Goal: Task Accomplishment & Management: Manage account settings

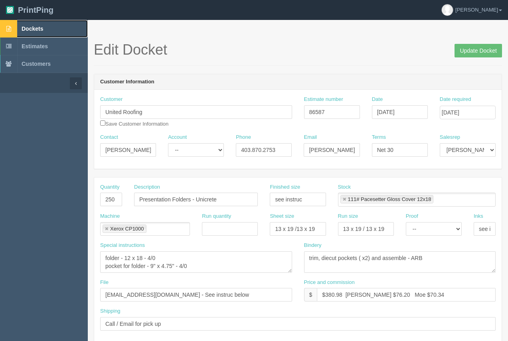
click at [21, 27] on link "Dockets" at bounding box center [44, 29] width 88 height 18
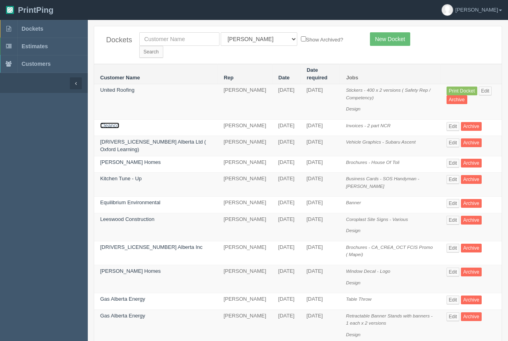
click at [115, 123] on link "Cleanco" at bounding box center [109, 126] width 19 height 6
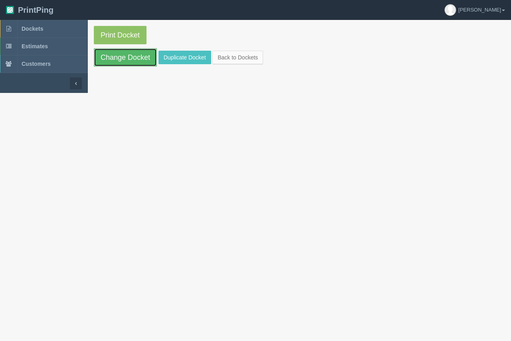
click at [123, 61] on link "Change Docket" at bounding box center [125, 57] width 63 height 18
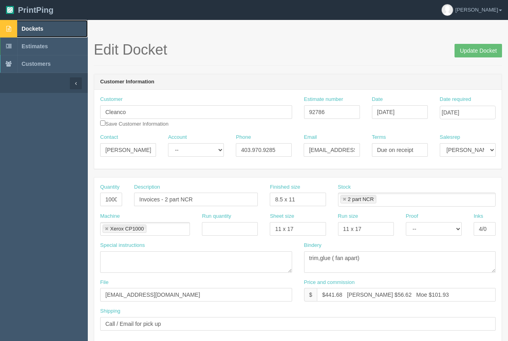
click at [36, 28] on span "Dockets" at bounding box center [33, 29] width 22 height 6
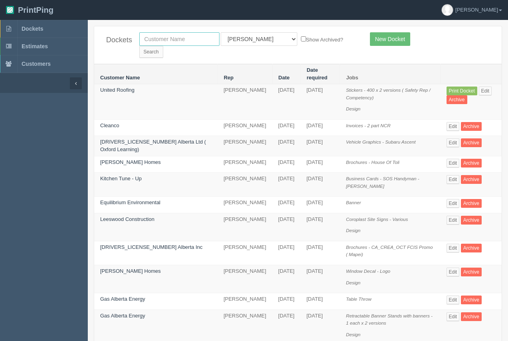
click at [185, 36] on input "text" at bounding box center [179, 39] width 80 height 14
type input "l"
click at [131, 268] on link "[PERSON_NAME] Homes" at bounding box center [130, 271] width 61 height 6
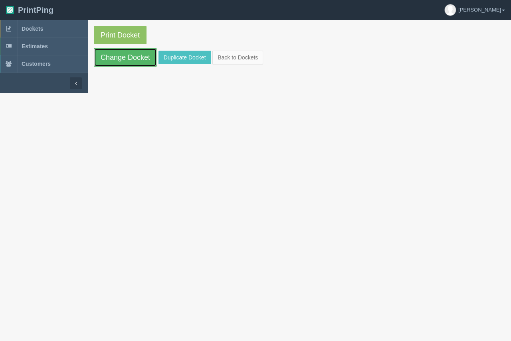
click at [122, 54] on link "Change Docket" at bounding box center [125, 57] width 63 height 18
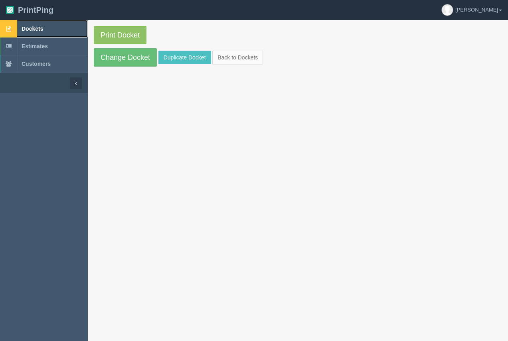
click at [36, 30] on span "Dockets" at bounding box center [33, 29] width 22 height 6
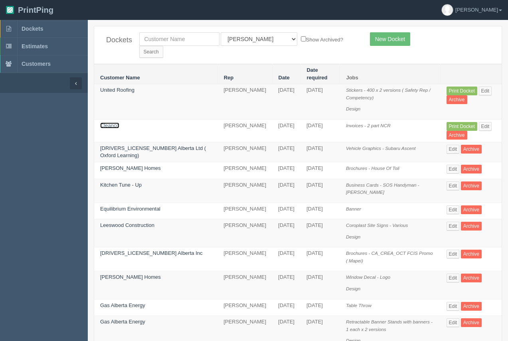
click at [109, 123] on link "Cleanco" at bounding box center [109, 126] width 19 height 6
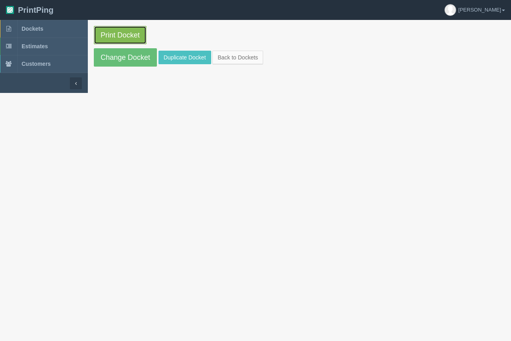
click at [120, 35] on link "Print Docket" at bounding box center [120, 35] width 53 height 18
click at [121, 58] on link "Change Docket" at bounding box center [125, 57] width 63 height 18
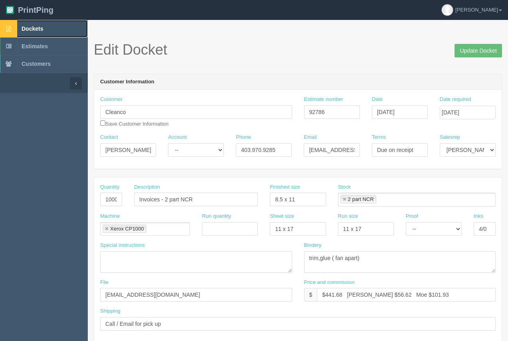
click at [41, 30] on span "Dockets" at bounding box center [33, 29] width 22 height 6
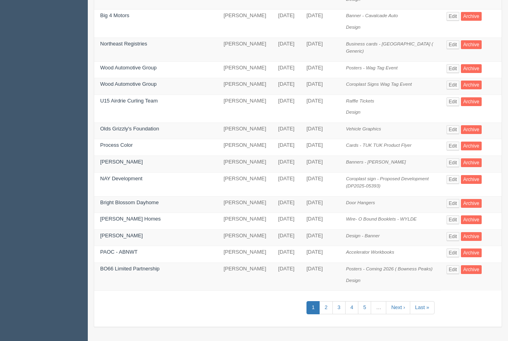
scroll to position [348, 0]
click at [319, 314] on link "2" at bounding box center [325, 307] width 13 height 13
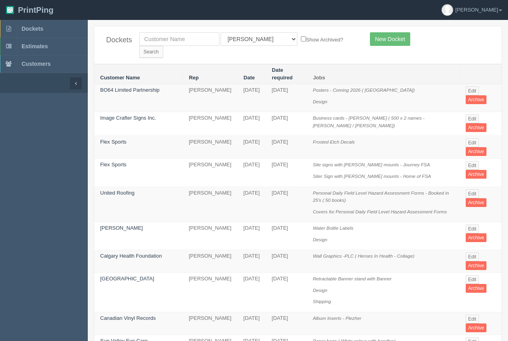
drag, startPoint x: 508, startPoint y: 104, endPoint x: 510, endPoint y: 172, distance: 67.5
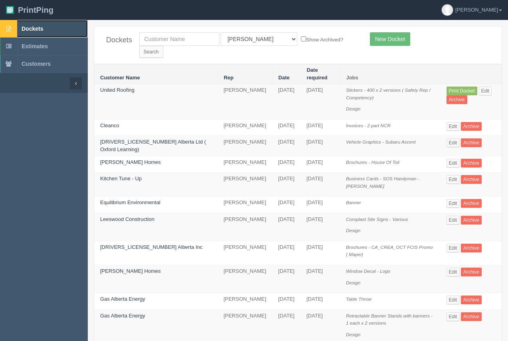
click at [38, 25] on link "Dockets" at bounding box center [44, 29] width 88 height 18
click at [117, 216] on link "Leeswood Construction" at bounding box center [127, 219] width 54 height 6
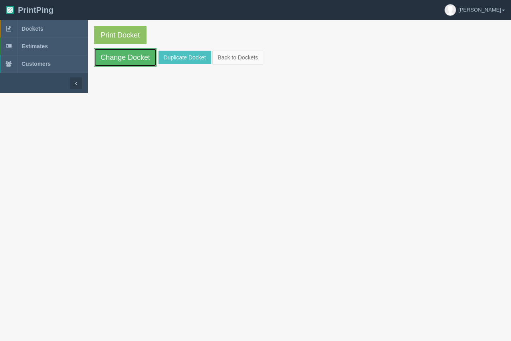
click at [137, 54] on link "Change Docket" at bounding box center [125, 57] width 63 height 18
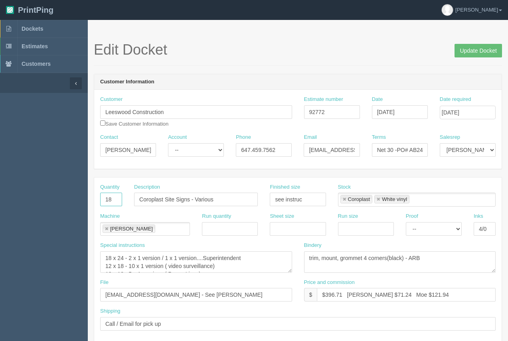
click at [115, 196] on input "18" at bounding box center [111, 200] width 22 height 14
type input "1"
type input "20"
click at [408, 269] on textarea "trim, mount, grommet 4 corners(black) - ARB" at bounding box center [400, 262] width 192 height 22
click at [139, 260] on textarea "18 x 24 - 2 x 1 version / 1 x 1 version....Superintendent 12 x 18 - 10 x 1 vers…" at bounding box center [196, 262] width 192 height 22
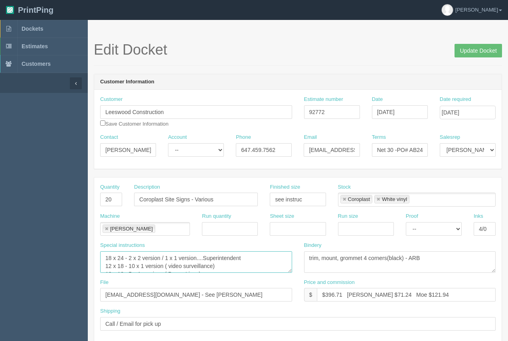
type textarea "18 x 24 - 2 x 2 version / 1 x 1 version....Superintendent 12 x 18 - 10 x 1 vers…"
drag, startPoint x: 341, startPoint y: 296, endPoint x: 330, endPoint y: 296, distance: 10.8
click at [330, 296] on input "$396.71 Arif $71.24 Moe $121.94" at bounding box center [406, 295] width 179 height 14
drag, startPoint x: 376, startPoint y: 296, endPoint x: 364, endPoint y: 292, distance: 12.5
click at [363, 292] on input "$450.02 Arif $71.24 Moe $121.94" at bounding box center [406, 295] width 179 height 14
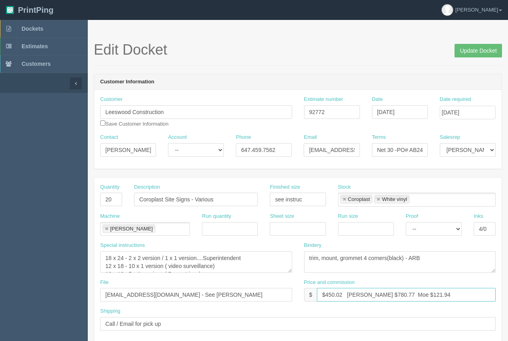
click at [362, 293] on input "$450.02 Arif $780.77 Moe $121.94" at bounding box center [406, 295] width 179 height 14
drag, startPoint x: 423, startPoint y: 296, endPoint x: 396, endPoint y: 296, distance: 26.7
click at [396, 296] on input "$450.02 Arif $80.77 Moe $121.94" at bounding box center [406, 295] width 179 height 14
type input "$450.02 Arif $80.77 Moe $138.47"
click at [474, 50] on input "Update Docket" at bounding box center [477, 51] width 47 height 14
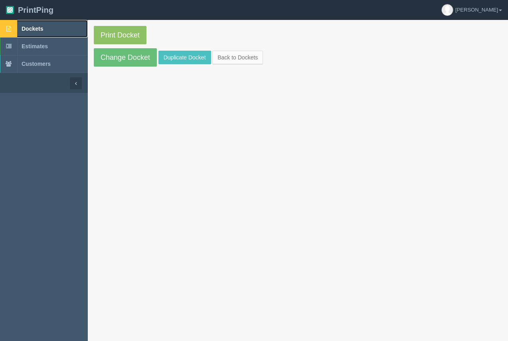
click at [39, 30] on span "Dockets" at bounding box center [33, 29] width 22 height 6
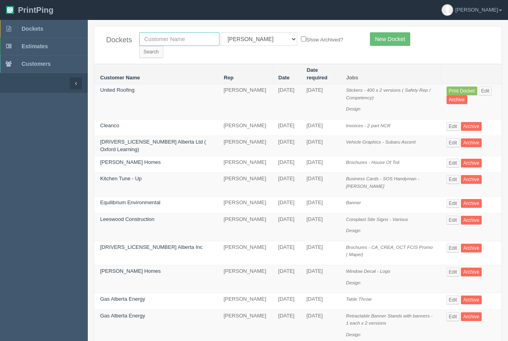
click at [166, 43] on input "text" at bounding box center [179, 39] width 80 height 14
type input "[PERSON_NAME]"
click at [163, 46] on input "Search" at bounding box center [151, 52] width 24 height 12
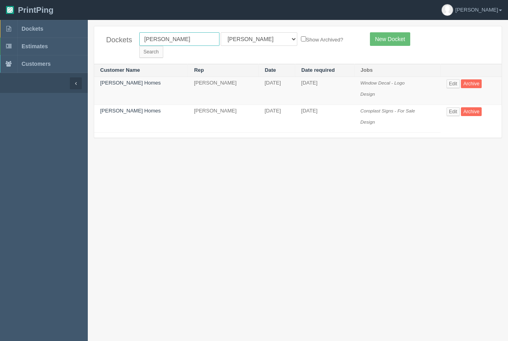
click at [176, 40] on input "[PERSON_NAME]" at bounding box center [179, 39] width 80 height 14
click at [33, 26] on span "Dockets" at bounding box center [33, 29] width 22 height 6
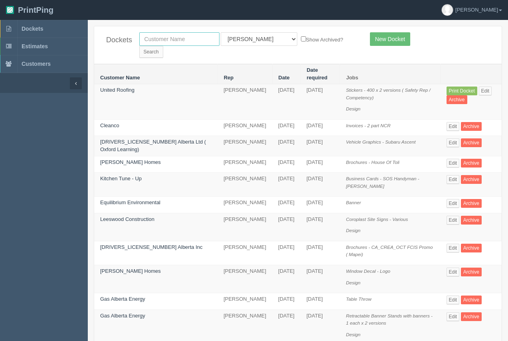
click at [185, 42] on input "text" at bounding box center [179, 39] width 80 height 14
type input "flex"
click at [163, 46] on input "Search" at bounding box center [151, 52] width 24 height 12
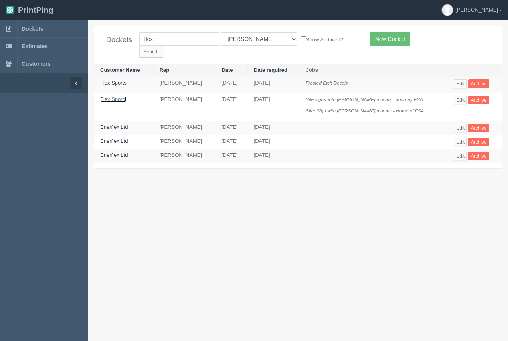
click at [120, 96] on link "Flex Sports" at bounding box center [113, 99] width 26 height 6
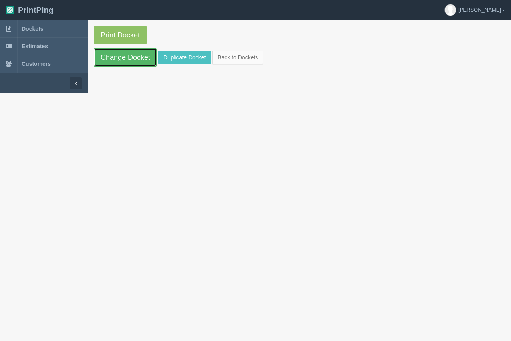
click at [124, 57] on link "Change Docket" at bounding box center [125, 57] width 63 height 18
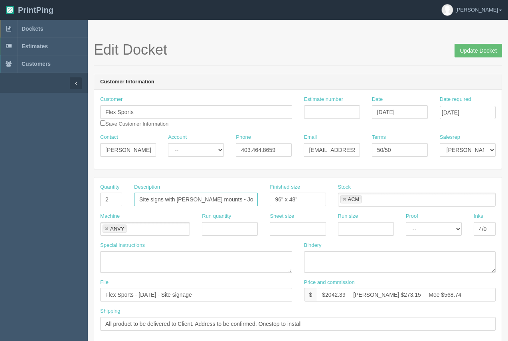
click at [217, 200] on input "Site signs with [PERSON_NAME] mounts - Journey FSA" at bounding box center [196, 200] width 124 height 14
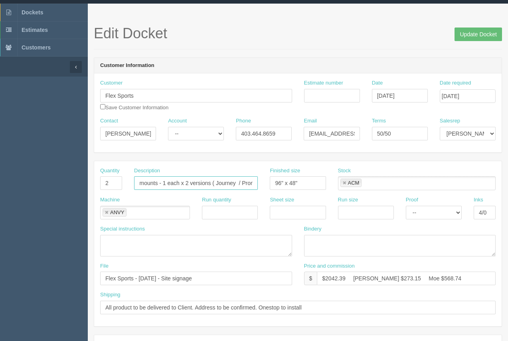
type input "Site signs with [PERSON_NAME] mounts - 1 each x 2 versions ( Journey / Promise …"
drag, startPoint x: 508, startPoint y: 148, endPoint x: 510, endPoint y: 201, distance: 52.3
click at [508, 201] on html "PrintPing [PERSON_NAME] Edit account ( [PERSON_NAME][EMAIL_ADDRESS][DOMAIN_NAME…" at bounding box center [254, 346] width 508 height 725
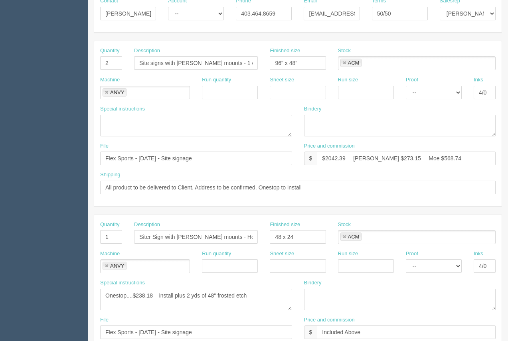
scroll to position [140, 0]
